Goal: Communication & Community: Answer question/provide support

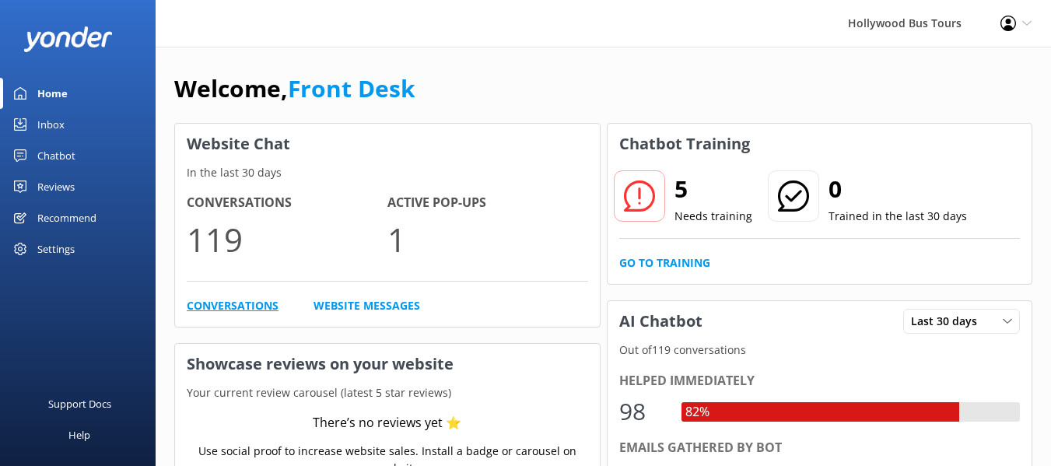
click at [240, 310] on link "Conversations" at bounding box center [233, 305] width 92 height 17
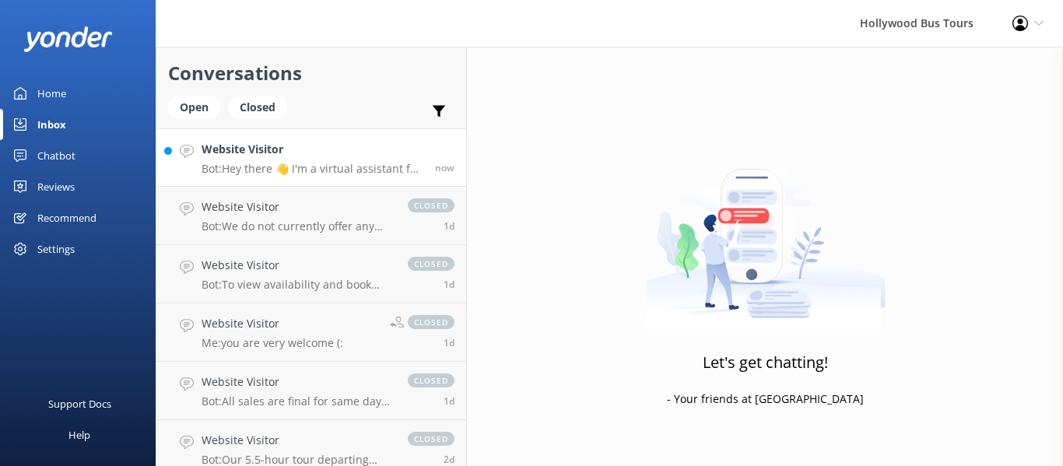
drag, startPoint x: 323, startPoint y: 174, endPoint x: 275, endPoint y: 163, distance: 49.5
click at [275, 163] on p "Bot: Hey there 👋 I'm a virtual assistant for Hollywood Bus Tours, here to answe…" at bounding box center [313, 169] width 222 height 14
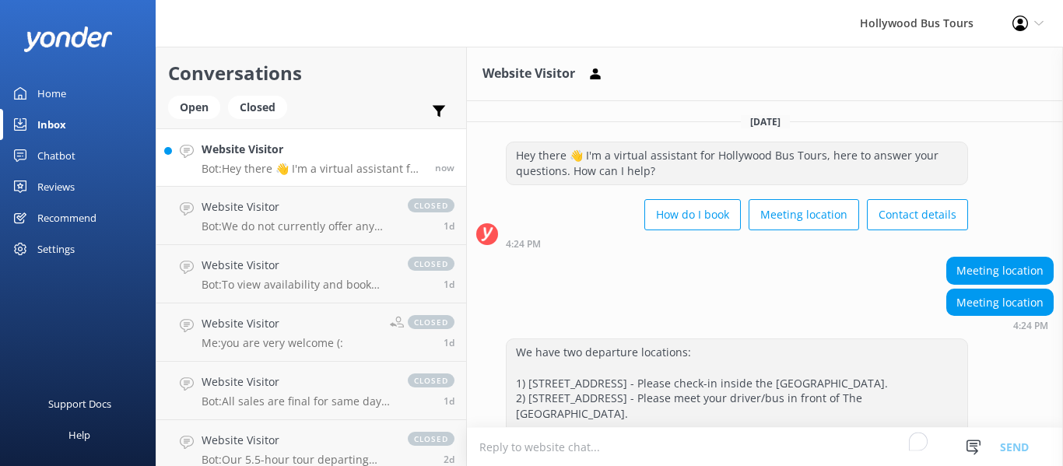
scroll to position [115, 0]
